Goal: Task Accomplishment & Management: Manage account settings

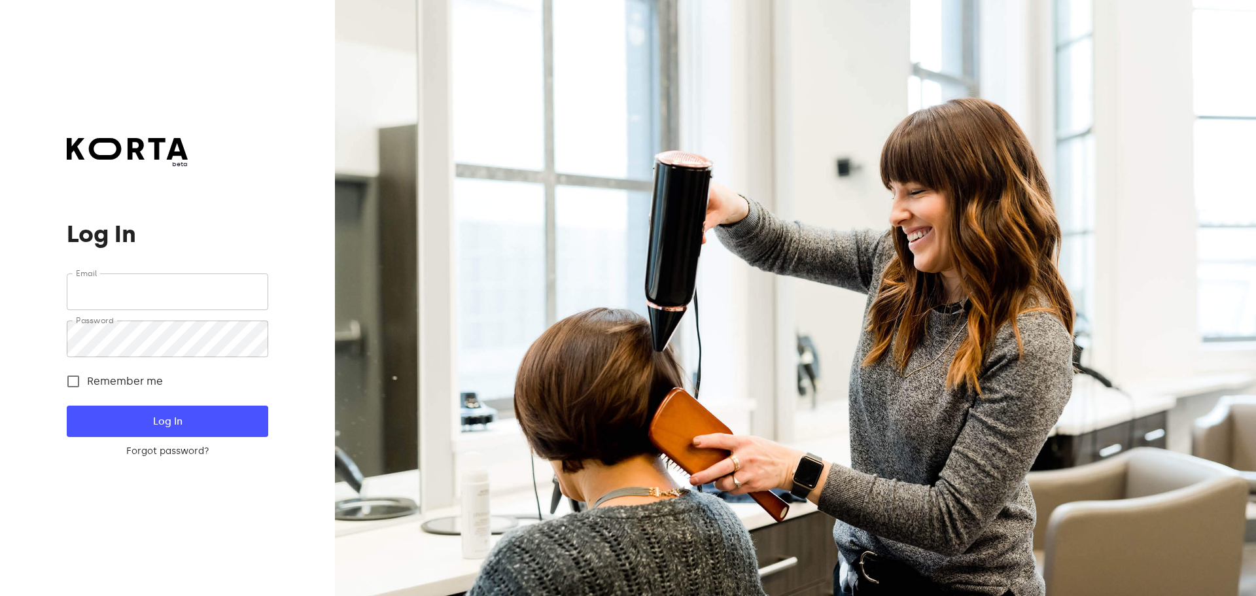
type input "[EMAIL_ADDRESS][DOMAIN_NAME]"
click at [122, 388] on span "Remember me" at bounding box center [125, 381] width 76 height 16
click at [87, 388] on input "Remember me" at bounding box center [73, 381] width 27 height 27
checkbox input "true"
click at [128, 417] on span "Log In" at bounding box center [167, 421] width 159 height 17
